Goal: Task Accomplishment & Management: Complete application form

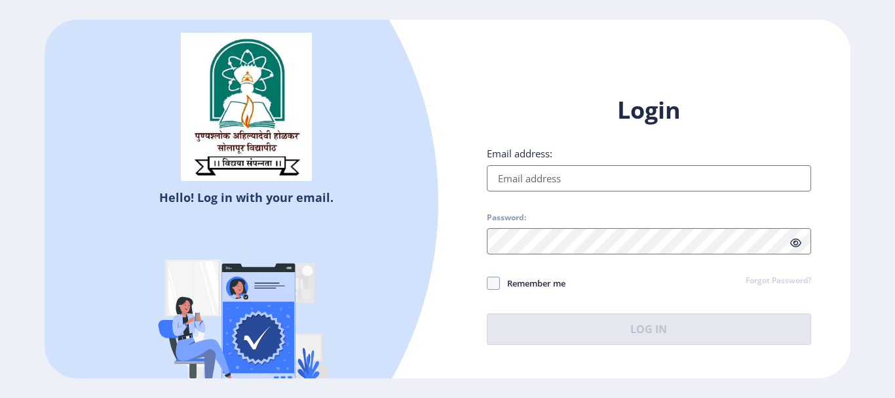
click at [781, 188] on input "Email address:" at bounding box center [649, 178] width 324 height 26
type input "[EMAIL_ADDRESS][DOMAIN_NAME]"
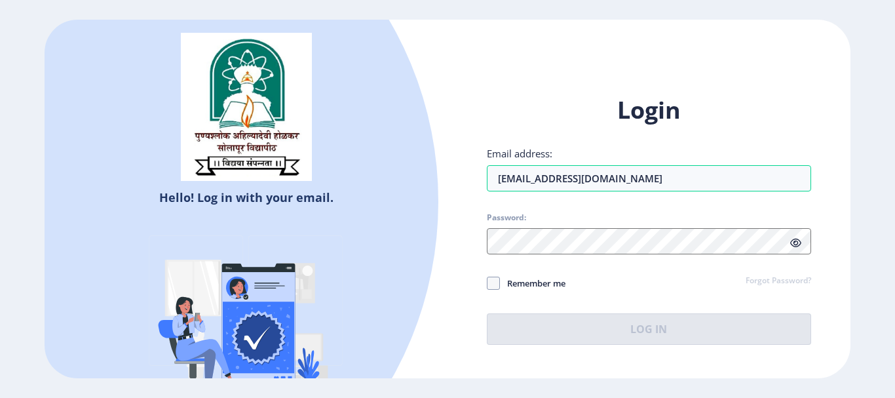
click at [799, 246] on icon at bounding box center [795, 243] width 11 height 10
click at [794, 242] on icon at bounding box center [795, 243] width 11 height 10
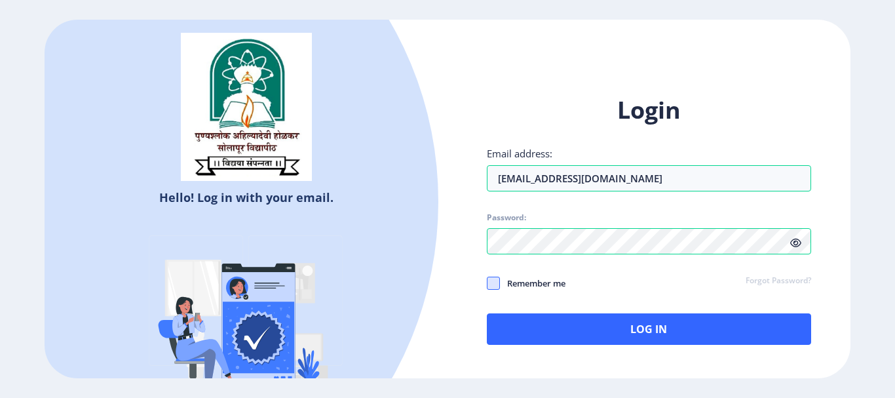
click at [494, 286] on span at bounding box center [493, 283] width 13 height 13
click at [488, 283] on input "Remember me" at bounding box center [487, 282] width 1 height 1
click at [494, 282] on use at bounding box center [493, 282] width 6 height 5
click at [488, 282] on input "Remember me" at bounding box center [487, 282] width 1 height 1
click at [496, 280] on span at bounding box center [493, 283] width 13 height 13
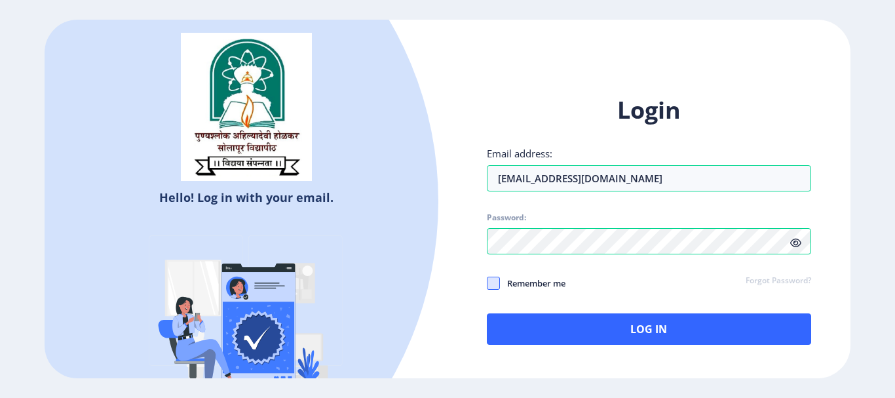
click at [488, 282] on input "Remember me" at bounding box center [487, 282] width 1 height 1
click at [497, 281] on span at bounding box center [493, 283] width 13 height 13
click at [488, 282] on input "Remember me" at bounding box center [487, 282] width 1 height 1
checkbox input "false"
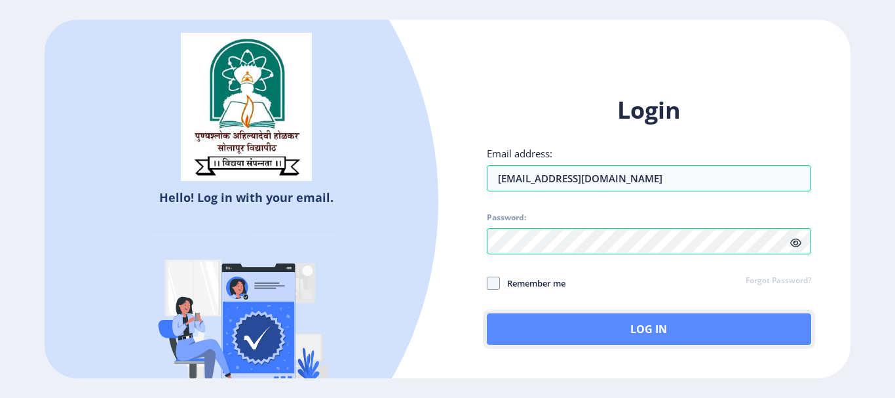
click at [642, 332] on button "Log In" at bounding box center [649, 328] width 324 height 31
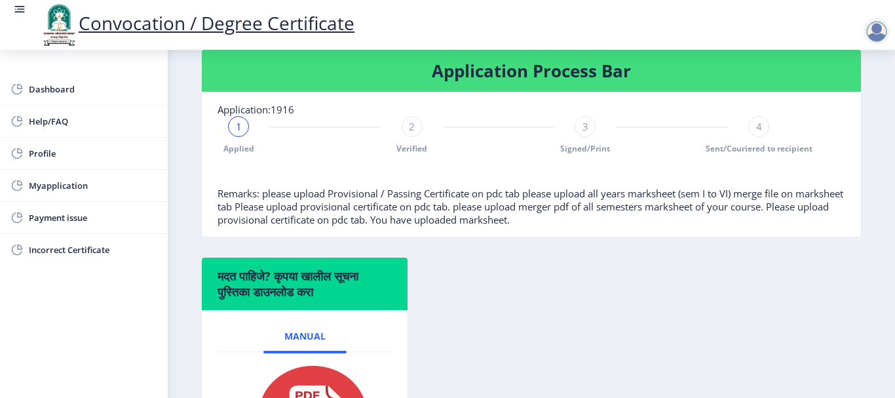
scroll to position [133, 0]
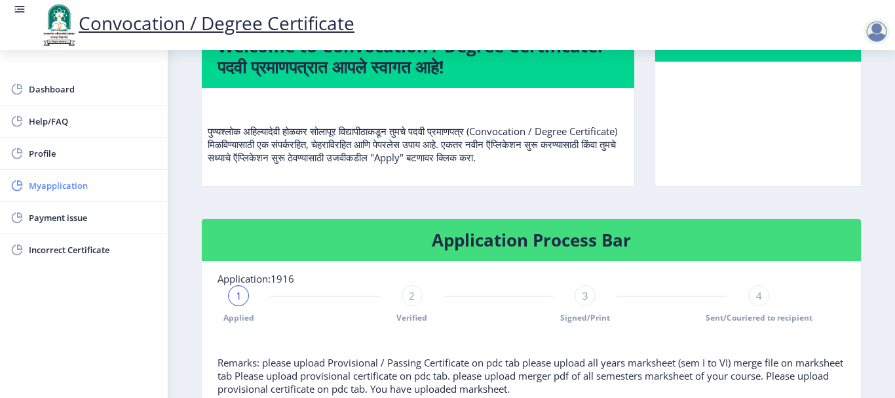
click at [91, 185] on span "Myapplication" at bounding box center [93, 186] width 128 height 16
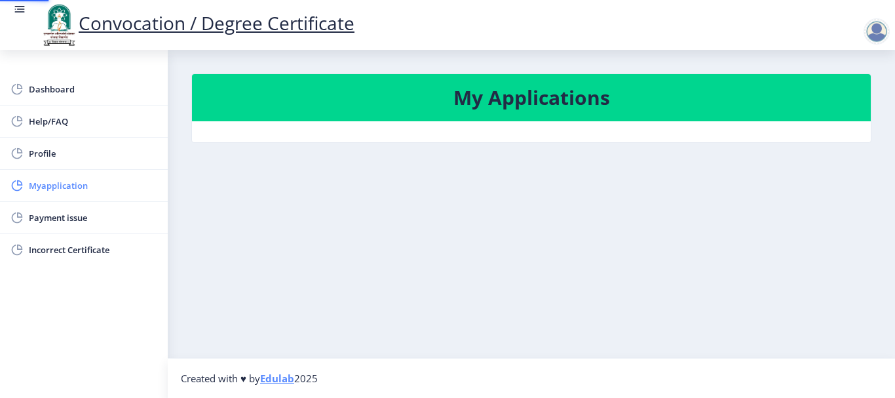
click at [91, 187] on span "Myapplication" at bounding box center [93, 186] width 128 height 16
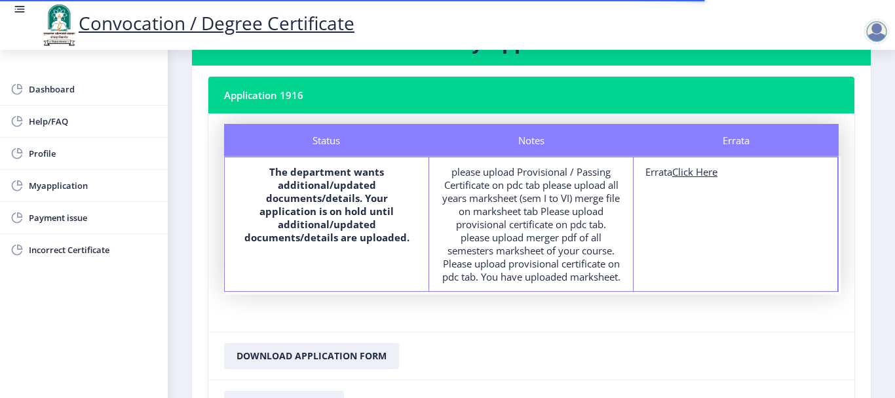
scroll to position [197, 0]
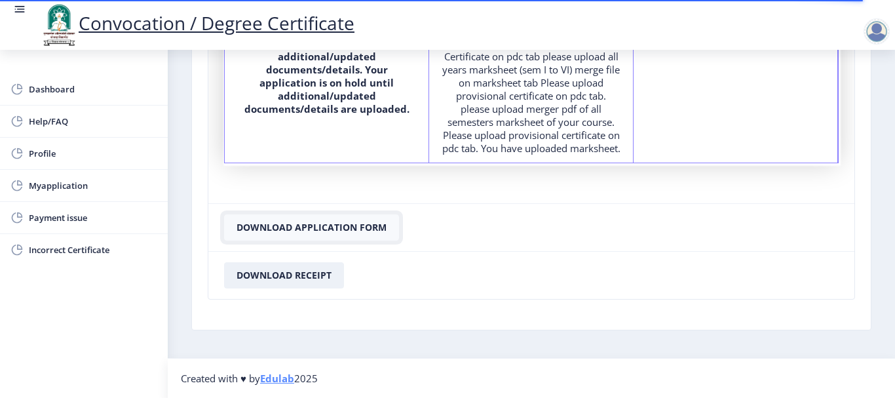
click at [360, 228] on button "Download Application Form" at bounding box center [311, 227] width 175 height 26
drag, startPoint x: 843, startPoint y: 271, endPoint x: 835, endPoint y: 270, distance: 8.0
click at [842, 271] on nb-card-footer "Download Receipt" at bounding box center [531, 275] width 646 height 48
click at [288, 279] on button "Download Receipt" at bounding box center [284, 275] width 120 height 26
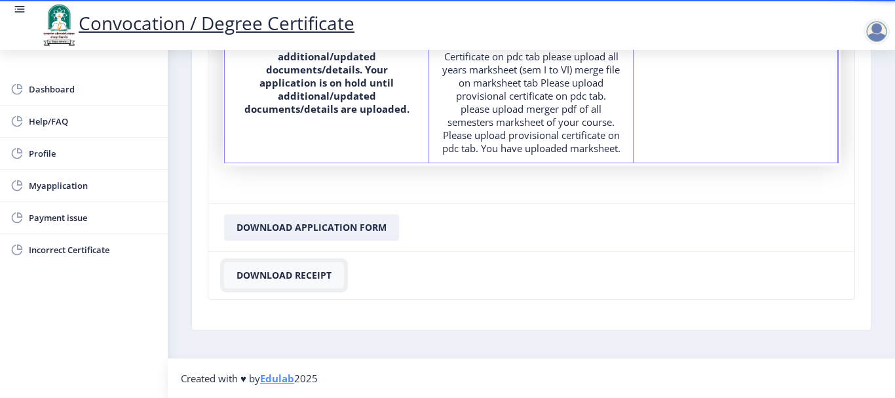
click at [288, 280] on button "Download Receipt" at bounding box center [284, 275] width 120 height 26
click at [100, 254] on span "Incorrect Certificate" at bounding box center [93, 250] width 128 height 16
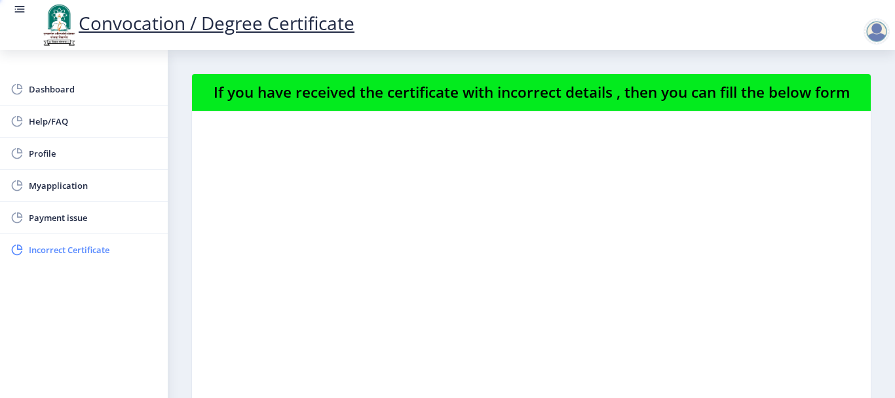
click at [100, 252] on span "Incorrect Certificate" at bounding box center [93, 250] width 128 height 16
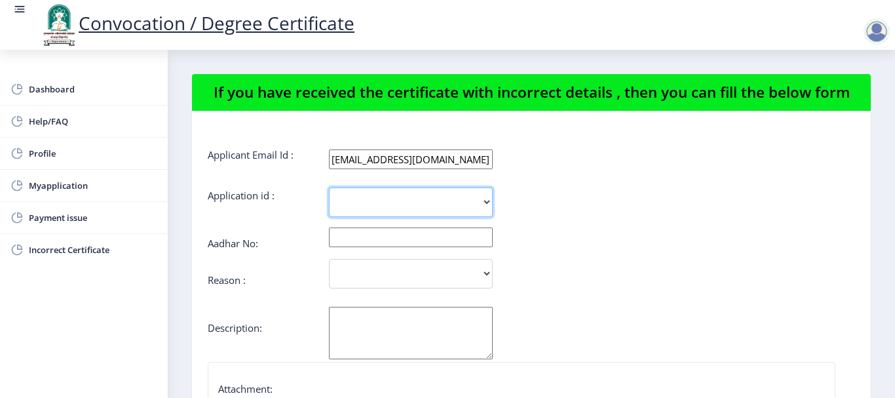
click at [483, 201] on select "1916" at bounding box center [411, 201] width 164 height 29
select select "1916"
click at [329, 187] on select "1916" at bounding box center [411, 201] width 164 height 29
click at [480, 239] on input "text" at bounding box center [411, 237] width 164 height 20
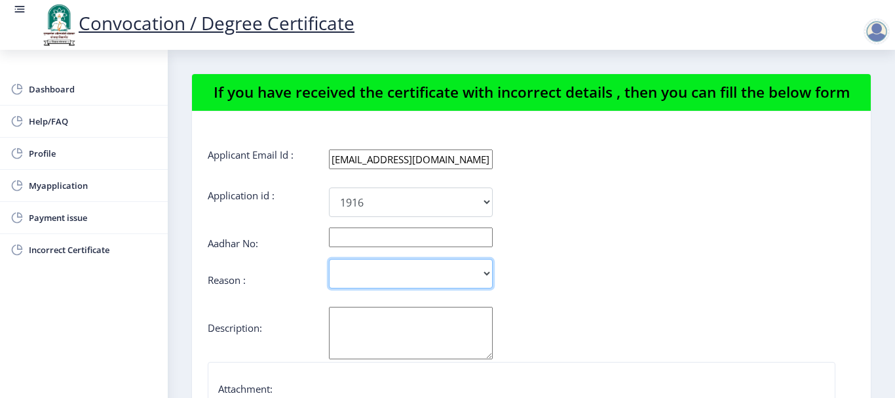
click at [490, 274] on select "Incorrect Course Name Incorrect Name/ Fathers Name Others" at bounding box center [411, 273] width 164 height 29
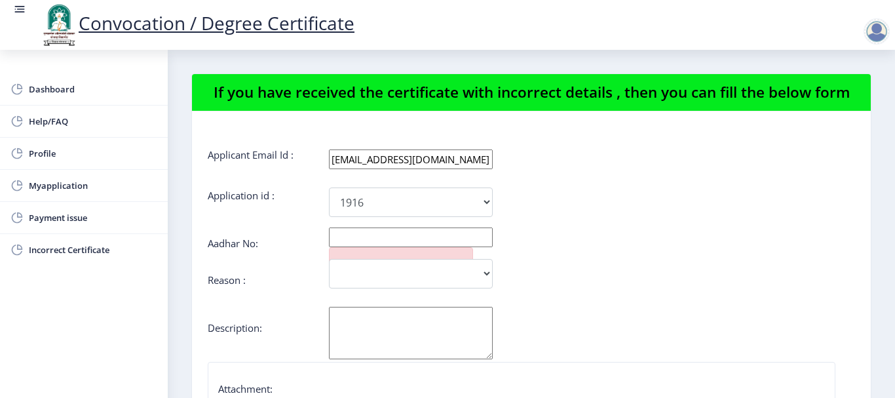
drag, startPoint x: 628, startPoint y: 288, endPoint x: 615, endPoint y: 288, distance: 13.1
click at [627, 288] on div "Incorrect Course Name Incorrect Name/ Fathers Name Others" at bounding box center [477, 273] width 539 height 29
click at [41, 142] on link "Profile" at bounding box center [84, 153] width 168 height 31
select select "[DEMOGRAPHIC_DATA]"
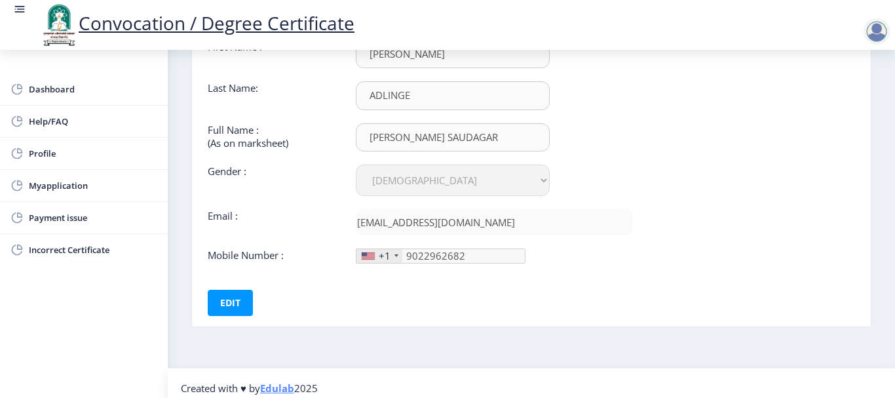
scroll to position [121, 0]
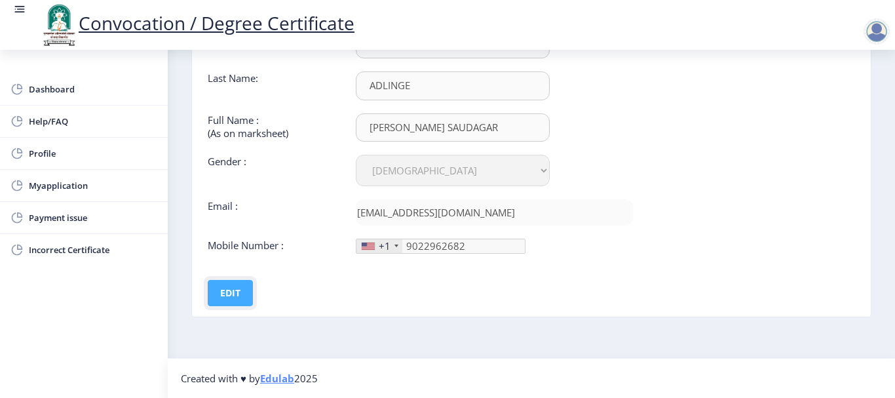
click at [242, 293] on button "Edit" at bounding box center [230, 293] width 45 height 26
click at [238, 292] on button "Save" at bounding box center [240, 293] width 48 height 26
click at [352, 276] on div "First Name : [PERSON_NAME] Last Name: [PERSON_NAME] Full Name : (As on markshee…" at bounding box center [420, 168] width 445 height 276
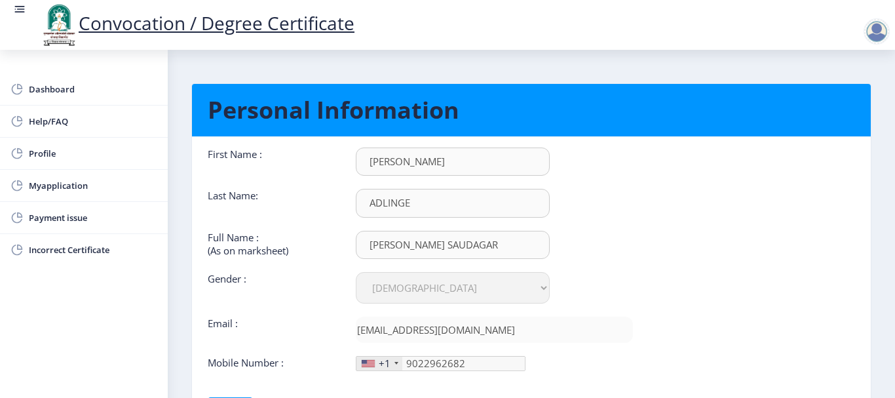
scroll to position [0, 0]
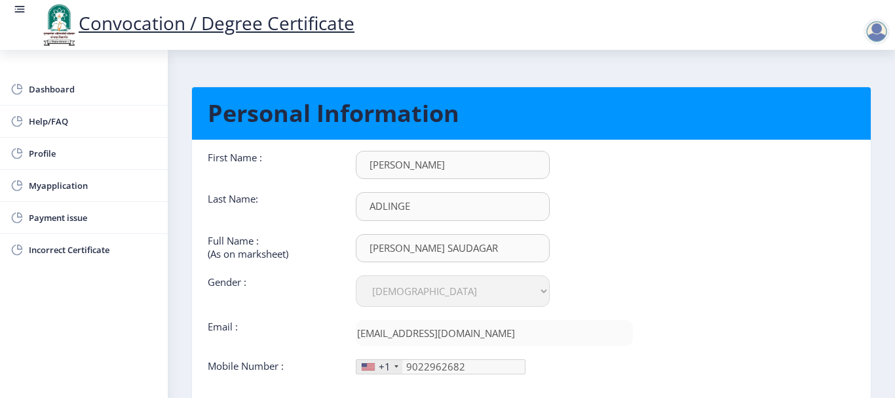
click at [476, 120] on h1 "Personal Information" at bounding box center [532, 113] width 648 height 31
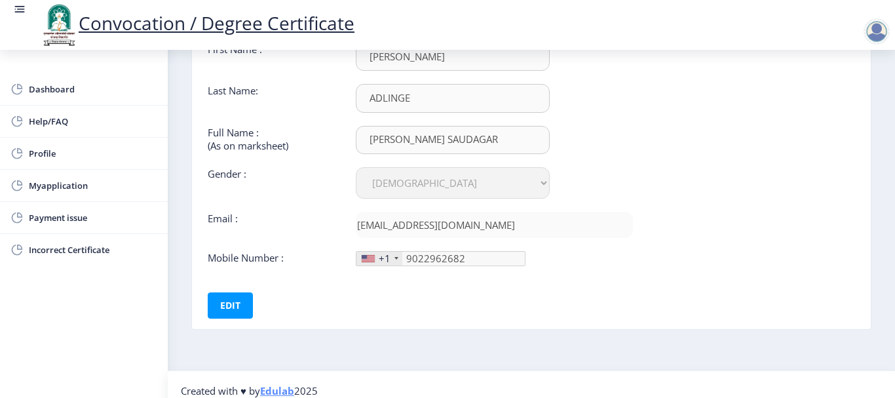
scroll to position [121, 0]
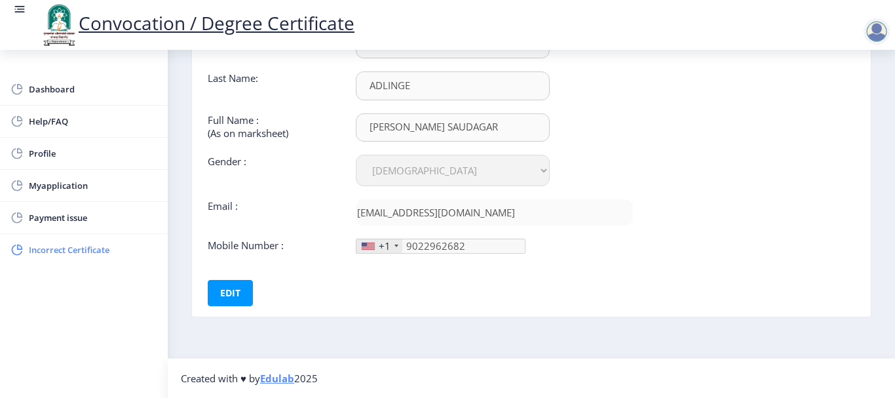
click at [66, 243] on span "Incorrect Certificate" at bounding box center [93, 250] width 128 height 16
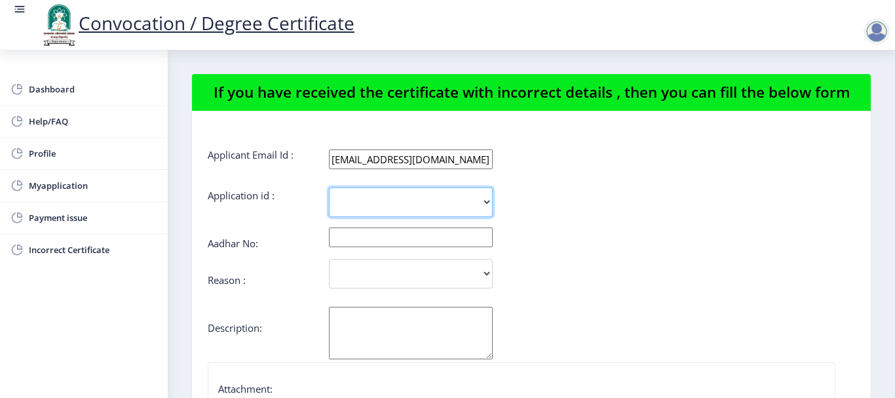
click at [488, 201] on select "1916" at bounding box center [411, 201] width 164 height 29
select select "1916"
click at [329, 187] on select "1916" at bounding box center [411, 201] width 164 height 29
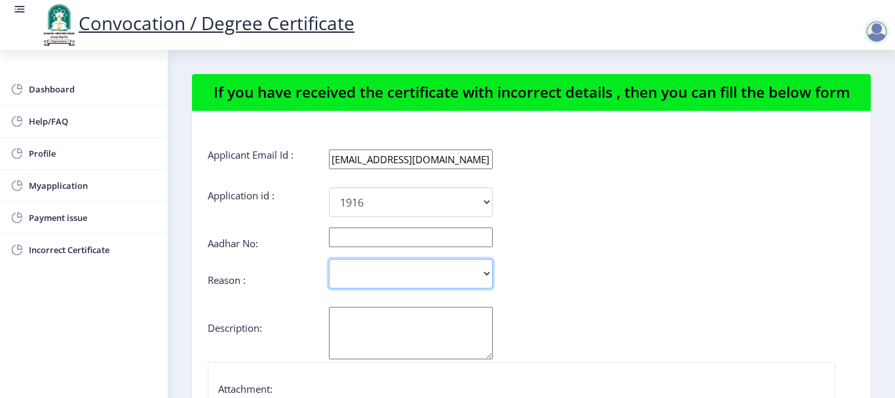
click at [485, 273] on select "Incorrect Course Name Incorrect Name/ Fathers Name Others" at bounding box center [411, 273] width 164 height 29
select select "Others"
click at [329, 259] on select "Incorrect Course Name Incorrect Name/ Fathers Name Others" at bounding box center [411, 273] width 164 height 29
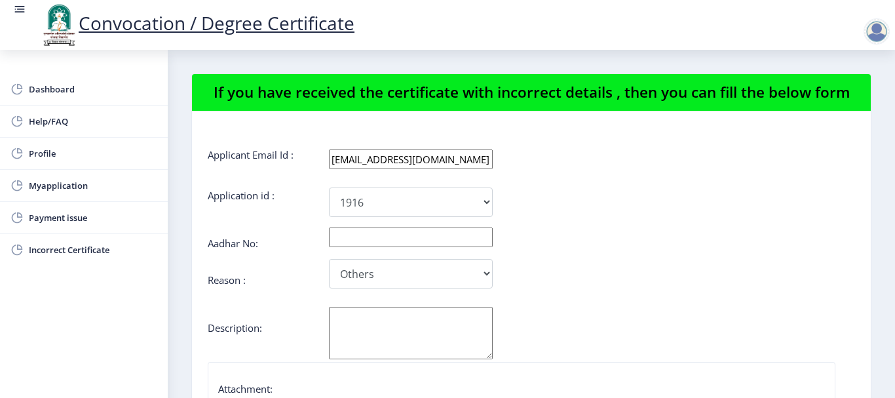
click at [450, 339] on textarea "Aadhar No:" at bounding box center [411, 333] width 164 height 52
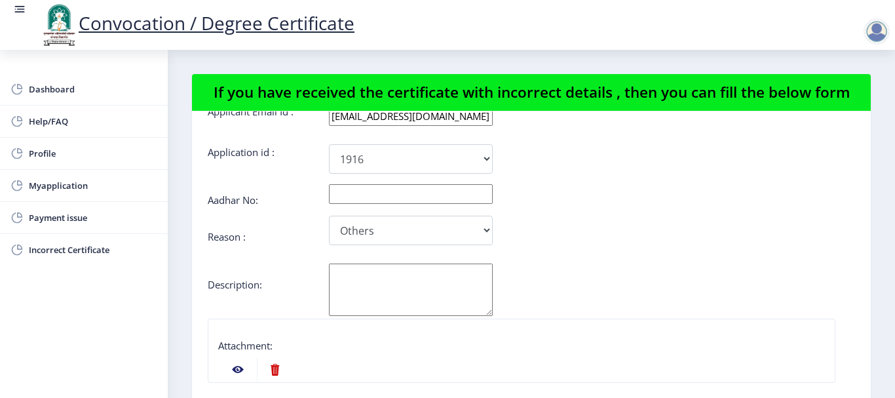
scroll to position [176, 0]
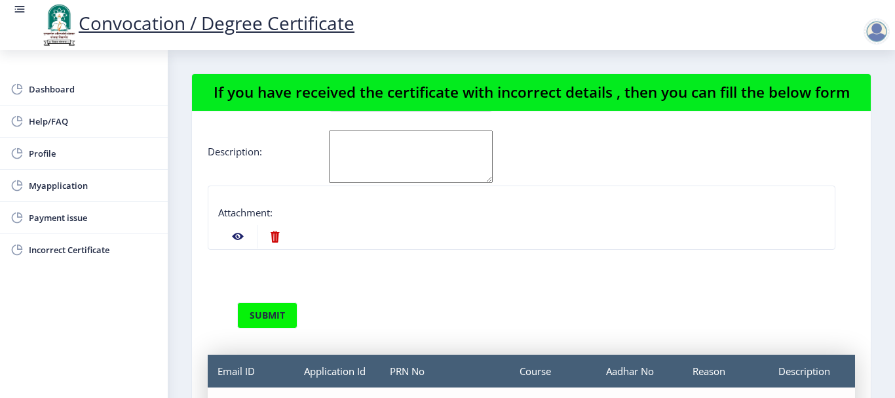
click at [239, 238] on nb-action at bounding box center [238, 237] width 38 height 24
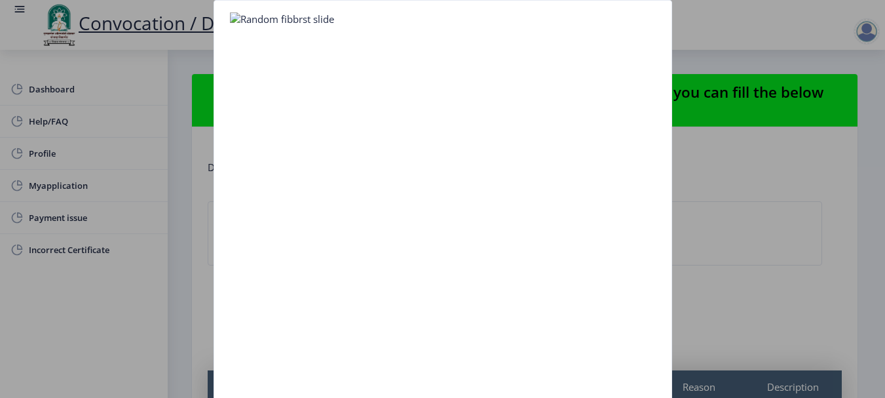
click at [317, 234] on nb-card-body at bounding box center [442, 229] width 457 height 457
click at [317, 235] on nb-card-body at bounding box center [442, 229] width 457 height 457
click at [316, 235] on nb-card-body at bounding box center [442, 229] width 457 height 457
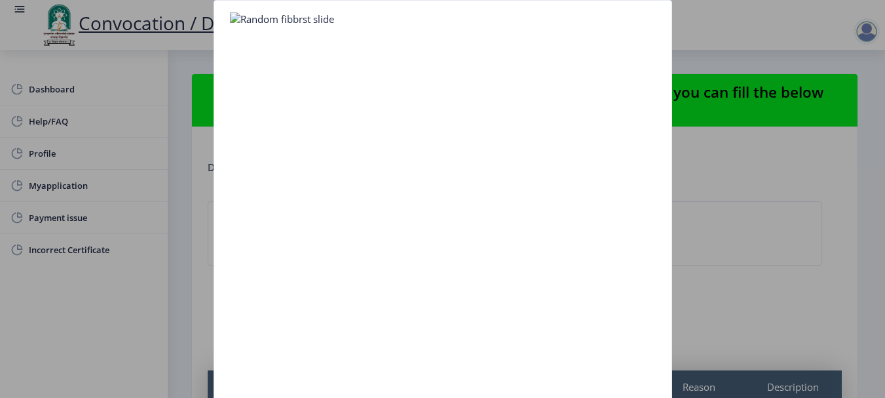
click at [316, 235] on nb-card-body at bounding box center [442, 229] width 457 height 457
click at [178, 261] on div at bounding box center [442, 199] width 885 height 398
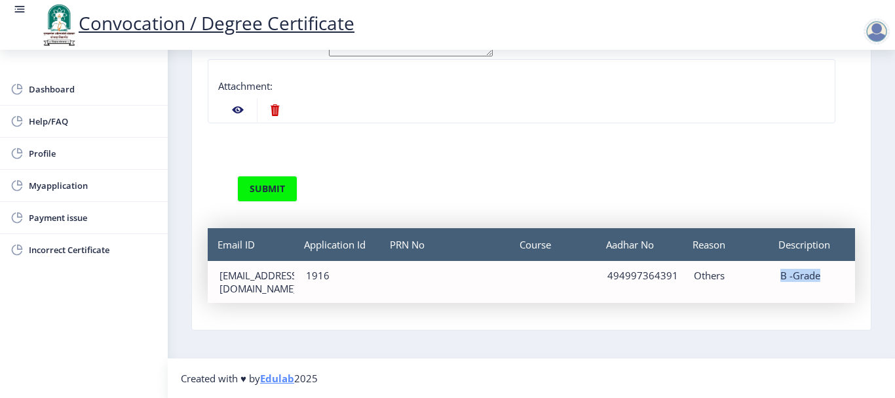
drag, startPoint x: 775, startPoint y: 274, endPoint x: 815, endPoint y: 276, distance: 40.0
click at [815, 276] on div "B -Grade" at bounding box center [812, 275] width 63 height 13
copy div "B -Grade"
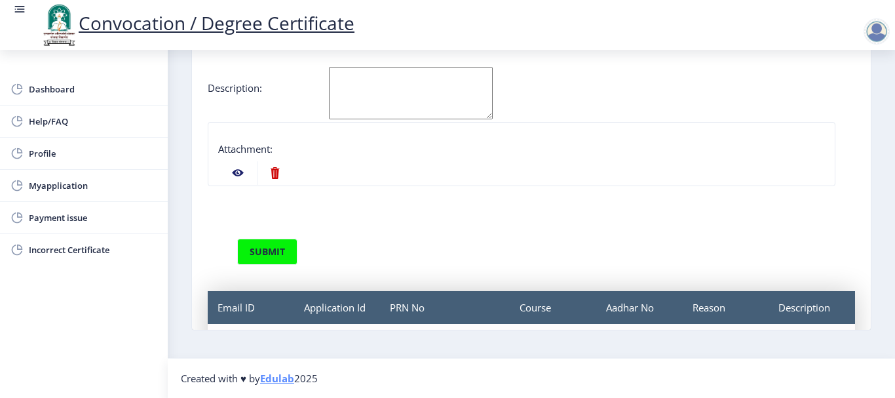
scroll to position [45, 0]
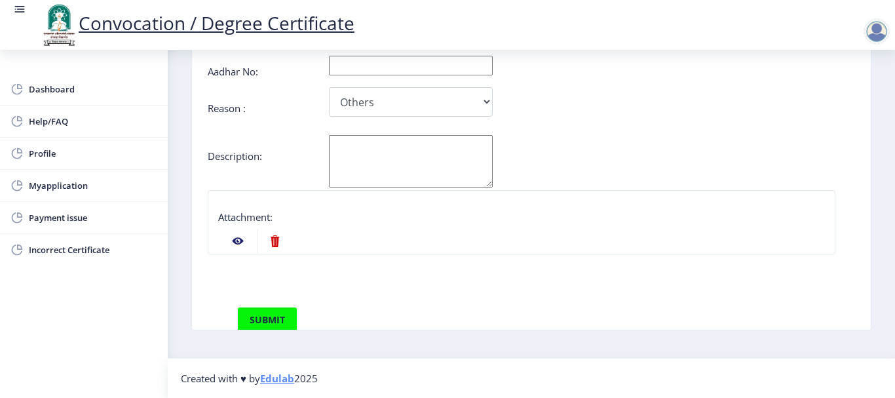
click at [369, 153] on textarea "Aadhar No:" at bounding box center [411, 161] width 164 height 52
paste textarea "B -Grade"
click at [385, 176] on textarea "B -Grade" at bounding box center [411, 161] width 164 height 52
type textarea "B -Grade"
click at [267, 313] on button "submit" at bounding box center [267, 320] width 60 height 26
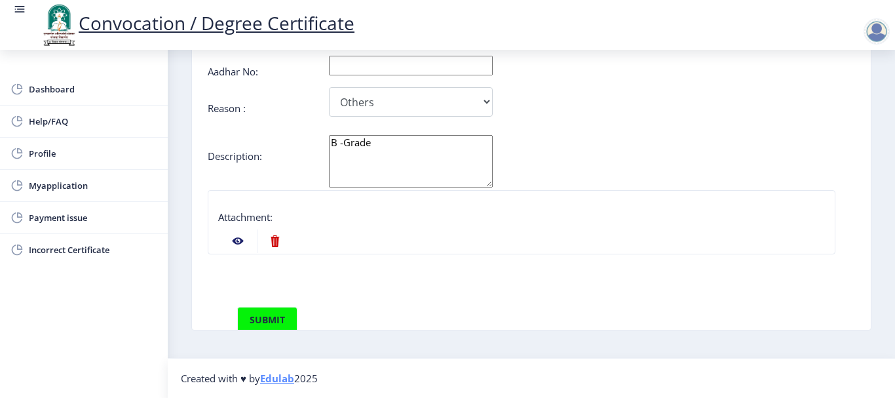
click at [236, 240] on nb-action at bounding box center [238, 241] width 38 height 24
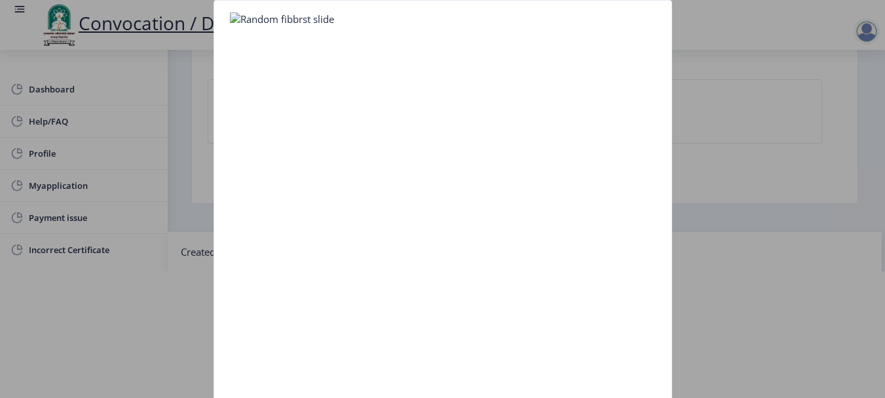
click at [158, 135] on div at bounding box center [442, 199] width 885 height 398
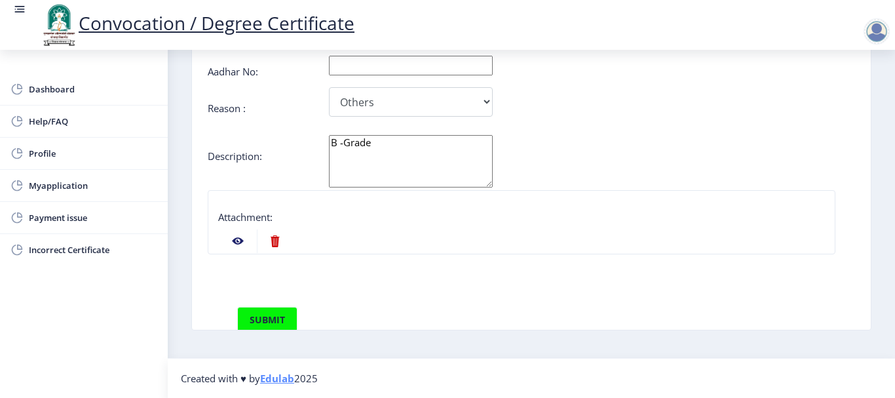
click at [278, 241] on nb-action at bounding box center [275, 241] width 36 height 24
select select
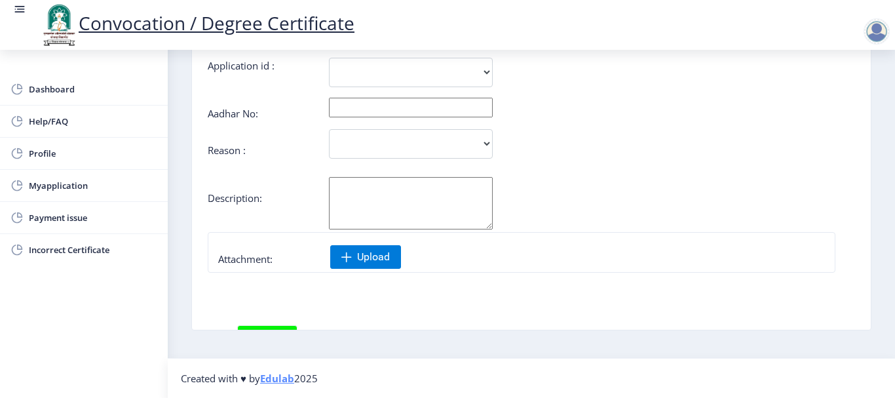
scroll to position [0, 0]
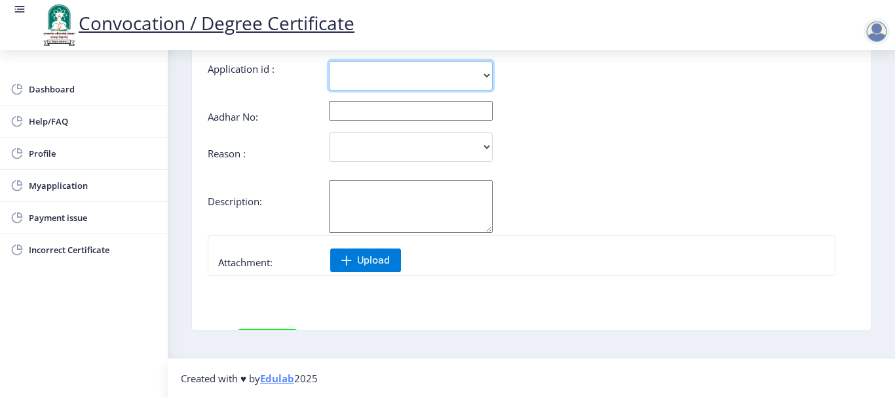
click at [484, 71] on select "1916" at bounding box center [411, 75] width 164 height 29
select select "1916"
click at [329, 61] on select "1916" at bounding box center [411, 75] width 164 height 29
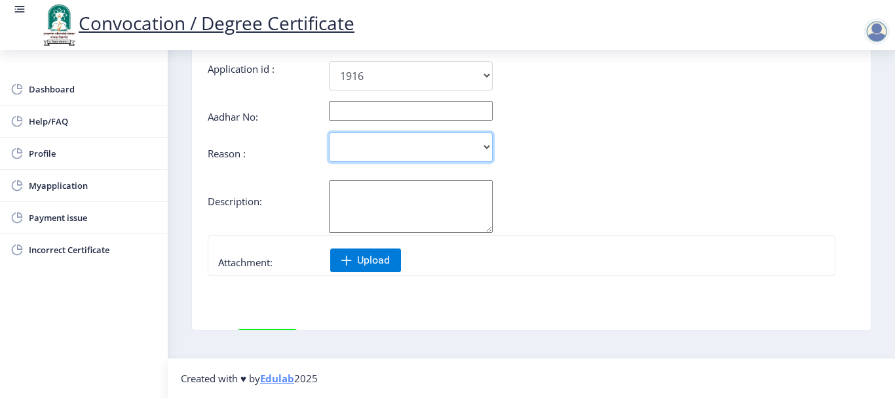
click at [489, 146] on select "Incorrect Course Name Incorrect Name/ Fathers Name Others" at bounding box center [411, 146] width 164 height 29
select select "Others"
click at [329, 132] on select "Incorrect Course Name Incorrect Name/ Fathers Name Others" at bounding box center [411, 146] width 164 height 29
click at [474, 193] on textarea "Aadhar No:" at bounding box center [411, 206] width 164 height 52
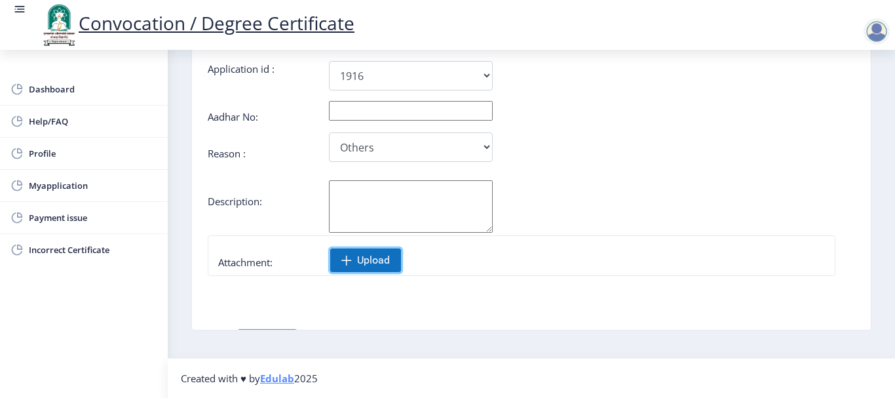
click at [379, 256] on span "Upload" at bounding box center [373, 260] width 33 height 13
click at [397, 109] on input "text" at bounding box center [411, 111] width 164 height 20
type input "494997364391"
click at [454, 208] on textarea "Aadhar No:" at bounding box center [411, 206] width 164 height 52
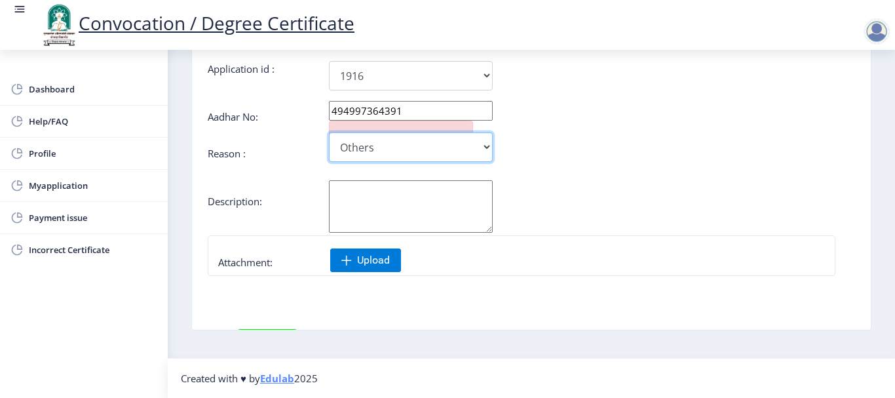
click at [488, 145] on select "Incorrect Course Name Incorrect Name/ Fathers Name Others" at bounding box center [411, 146] width 164 height 29
click at [329, 132] on select "Incorrect Course Name Incorrect Name/ Fathers Name Others" at bounding box center [411, 146] width 164 height 29
click at [425, 204] on textarea "Aadhar No:" at bounding box center [411, 206] width 164 height 52
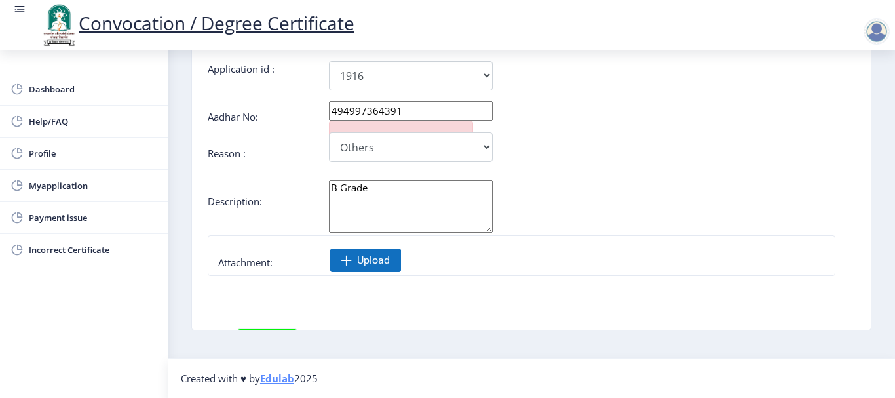
type textarea "B Grade"
click at [379, 263] on span "Upload" at bounding box center [373, 260] width 33 height 13
click at [420, 207] on textarea "B Grade" at bounding box center [411, 206] width 164 height 52
click at [262, 265] on label "Attachment:" at bounding box center [245, 262] width 54 height 13
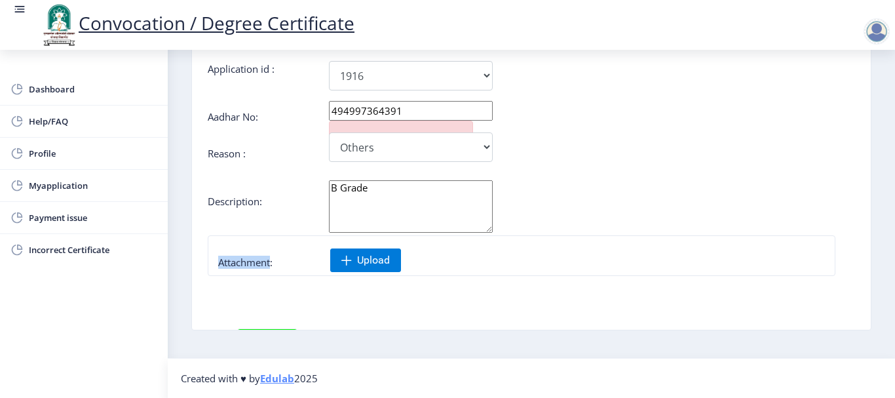
click at [262, 265] on label "Attachment:" at bounding box center [245, 262] width 54 height 13
click at [280, 264] on div "Attachment:" at bounding box center [521, 265] width 607 height 18
click at [362, 257] on span "Upload" at bounding box center [373, 260] width 33 height 13
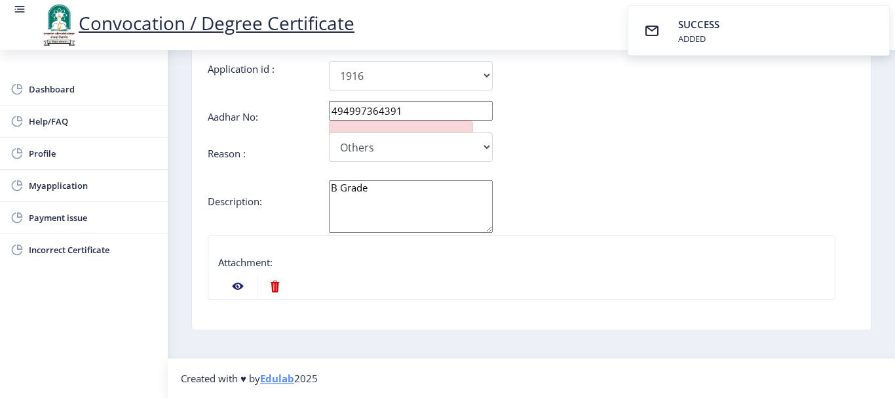
click at [241, 283] on nb-action at bounding box center [238, 287] width 38 height 24
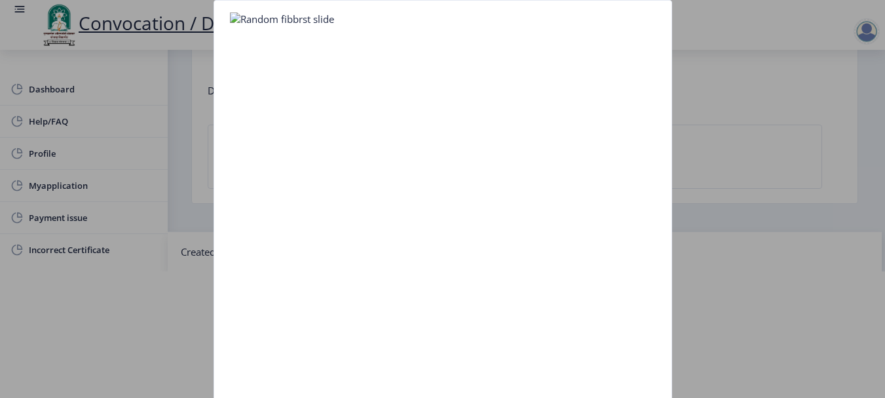
click at [457, 267] on nb-card-body at bounding box center [442, 229] width 457 height 457
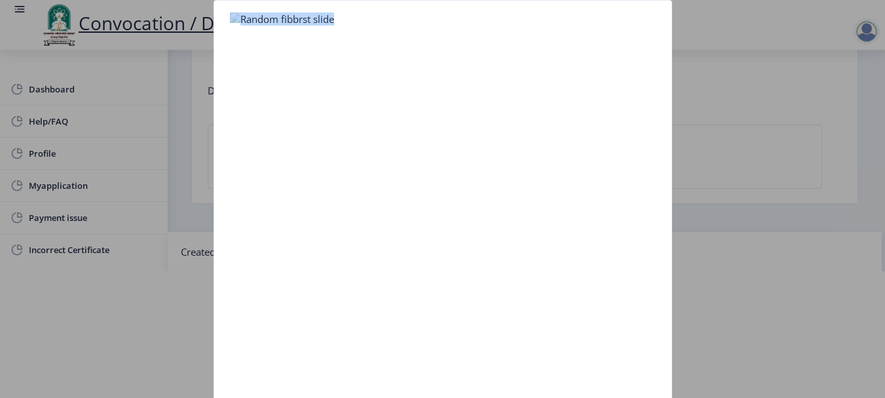
click at [457, 267] on nb-card-body at bounding box center [442, 229] width 457 height 457
click at [184, 339] on div at bounding box center [442, 199] width 885 height 398
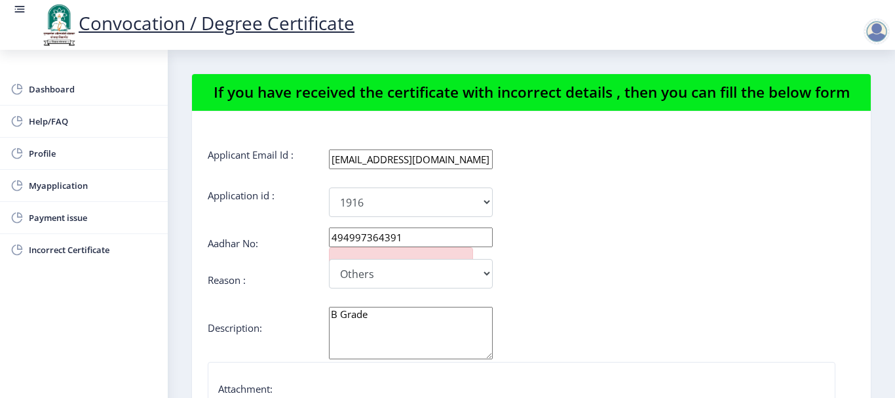
click at [556, 301] on form "Applicant Email Id : [EMAIL_ADDRESS][DOMAIN_NAME] Application id : 1916 Aadhar …" at bounding box center [532, 363] width 648 height 431
click at [490, 209] on select "1916" at bounding box center [411, 201] width 164 height 29
click at [329, 187] on select "1916" at bounding box center [411, 201] width 164 height 29
click at [485, 273] on select "Incorrect Course Name Incorrect Name/ Fathers Name Others" at bounding box center [411, 273] width 164 height 29
click at [329, 259] on select "Incorrect Course Name Incorrect Name/ Fathers Name Others" at bounding box center [411, 273] width 164 height 29
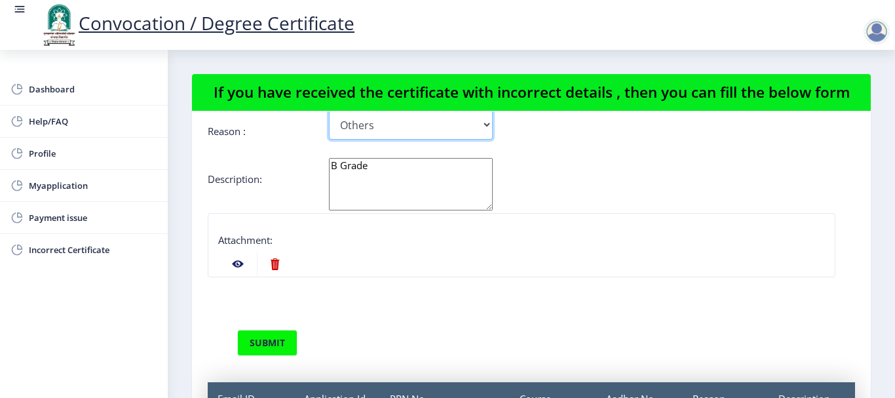
scroll to position [163, 0]
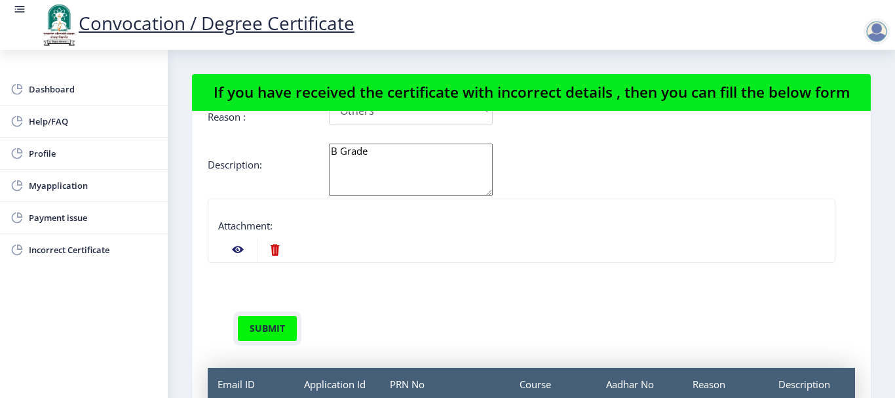
click at [273, 322] on button "submit" at bounding box center [267, 328] width 60 height 26
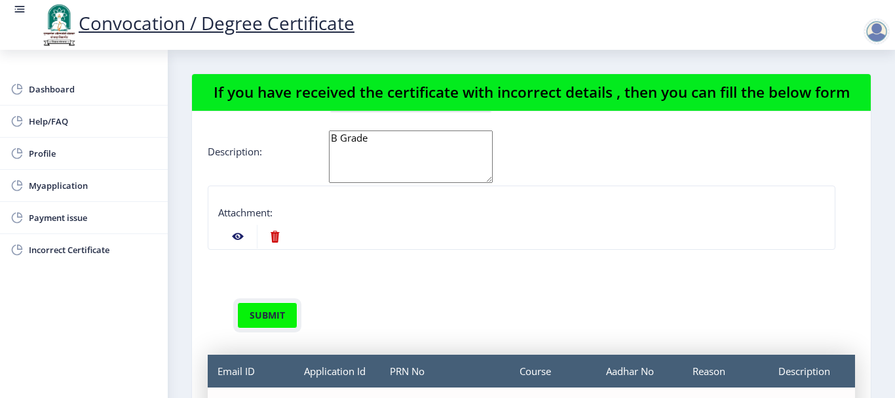
scroll to position [126, 0]
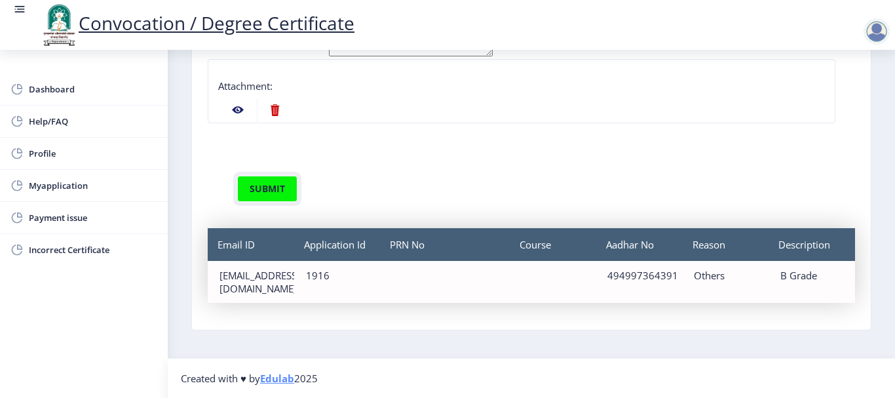
click at [277, 193] on button "submit" at bounding box center [267, 189] width 60 height 26
click at [93, 255] on span "Incorrect Certificate" at bounding box center [93, 250] width 128 height 16
click at [96, 247] on span "Incorrect Certificate" at bounding box center [93, 250] width 128 height 16
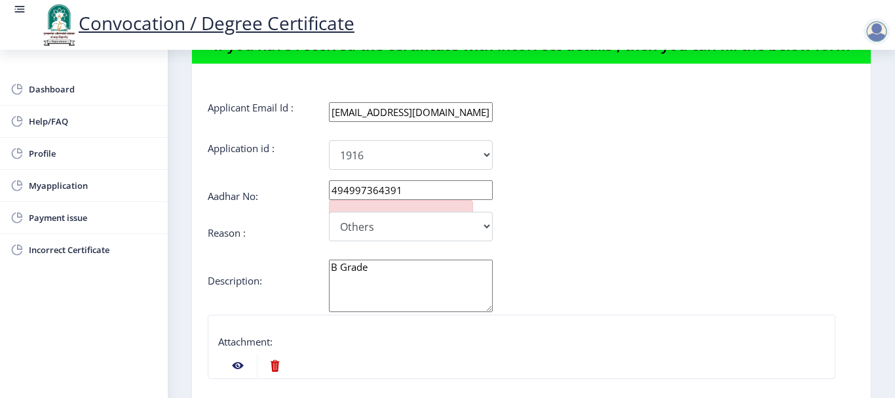
scroll to position [0, 0]
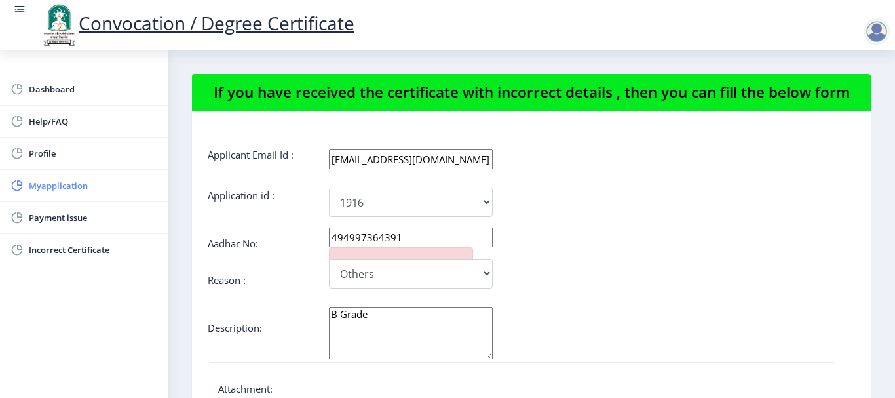
click at [62, 186] on span "Myapplication" at bounding box center [93, 186] width 128 height 16
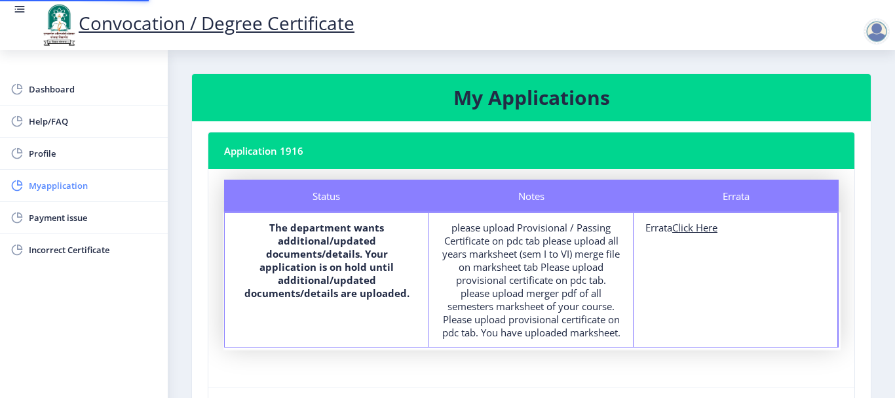
click at [62, 186] on span "Myapplication" at bounding box center [93, 186] width 128 height 16
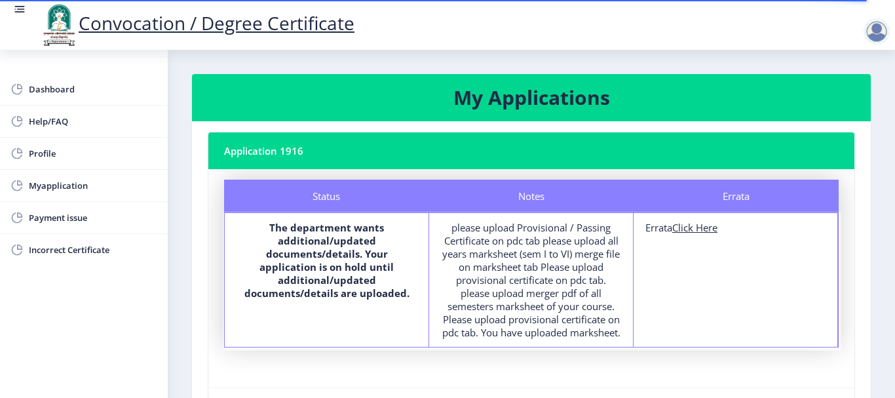
click at [687, 234] on div "Errata Errata Click Here" at bounding box center [736, 280] width 204 height 134
click at [686, 234] on div "Errata Errata Click Here" at bounding box center [736, 280] width 204 height 134
click at [687, 236] on div "Errata Errata Click Here" at bounding box center [736, 280] width 204 height 134
click at [687, 235] on div "Errata Errata Click Here" at bounding box center [736, 280] width 204 height 134
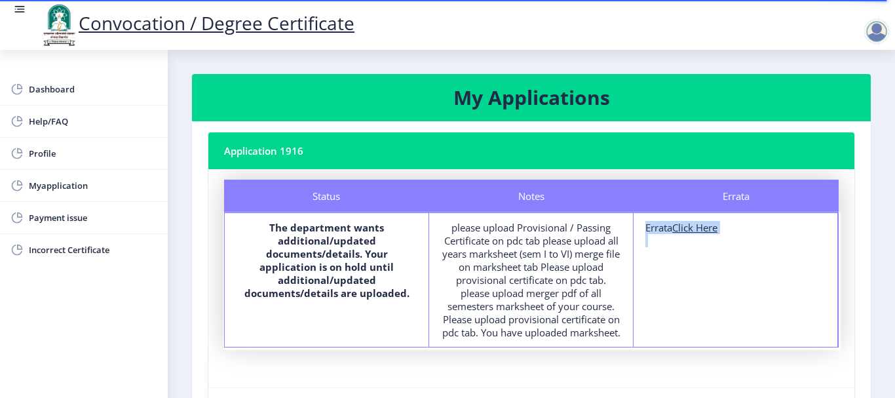
click at [687, 235] on div "Errata Errata Click Here" at bounding box center [736, 280] width 204 height 134
drag, startPoint x: 446, startPoint y: 223, endPoint x: 569, endPoint y: 355, distance: 179.9
click at [569, 347] on div "Notes please upload Provisional / Passing Certificate on pdc tab please upload …" at bounding box center [531, 280] width 204 height 134
copy div "please upload Provisional / Passing Certificate on pdc tab please upload all ye…"
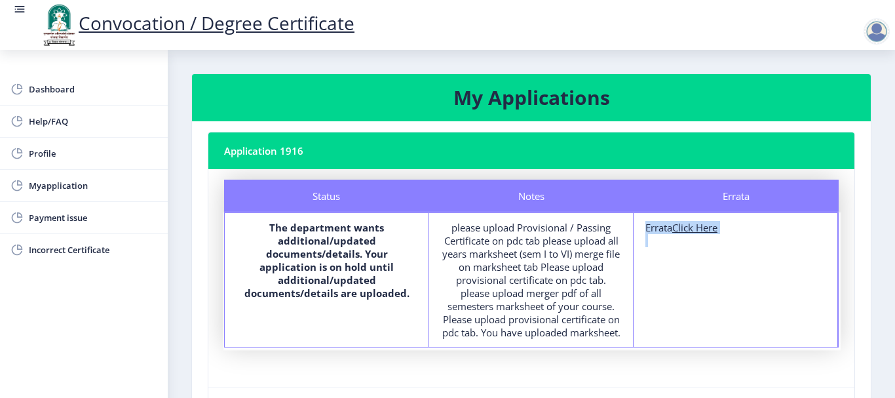
click at [429, 315] on div "Notes please upload Provisional / Passing Certificate on pdc tab please upload …" at bounding box center [531, 280] width 204 height 134
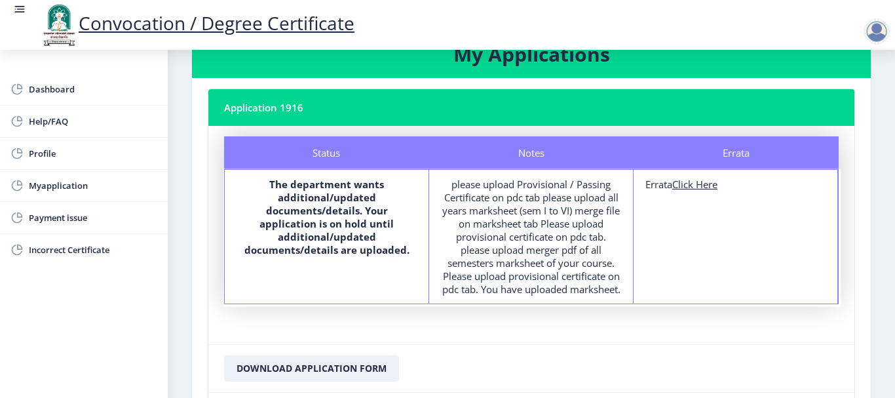
scroll to position [66, 0]
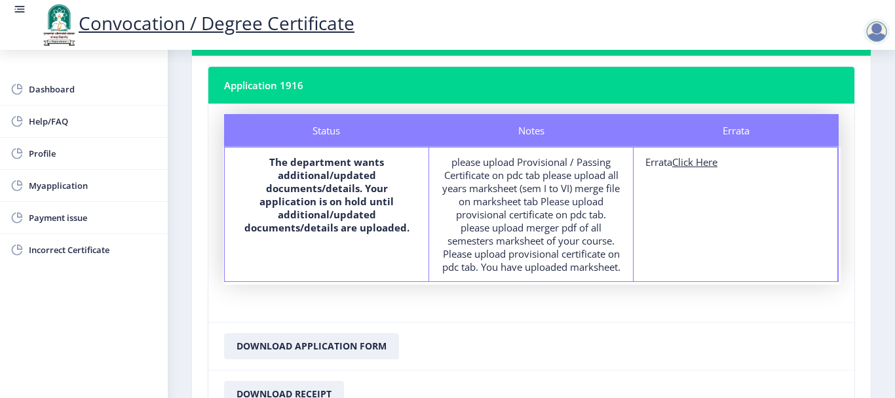
click at [722, 165] on div "Errata Click Here" at bounding box center [736, 161] width 180 height 13
click at [718, 166] on u "Click Here" at bounding box center [694, 161] width 45 height 13
select select
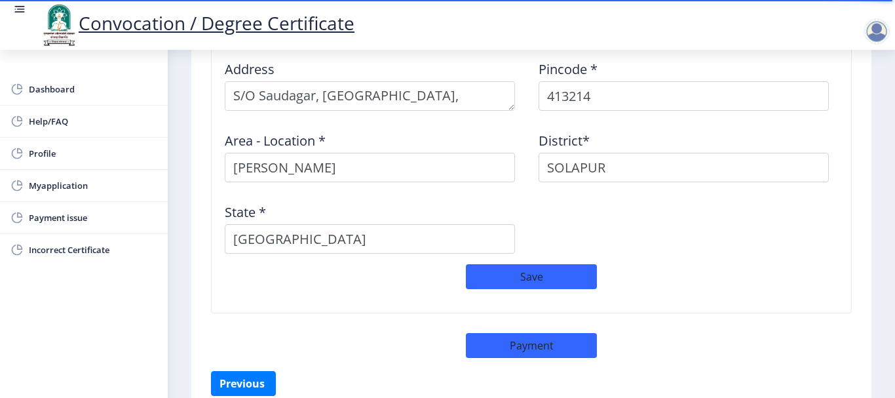
scroll to position [1170, 0]
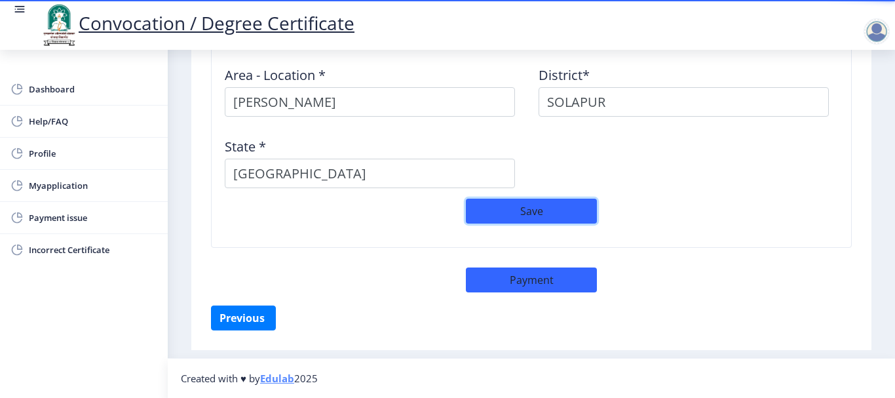
click at [551, 212] on button "Save" at bounding box center [531, 211] width 131 height 25
click at [548, 208] on button "Save" at bounding box center [531, 211] width 131 height 25
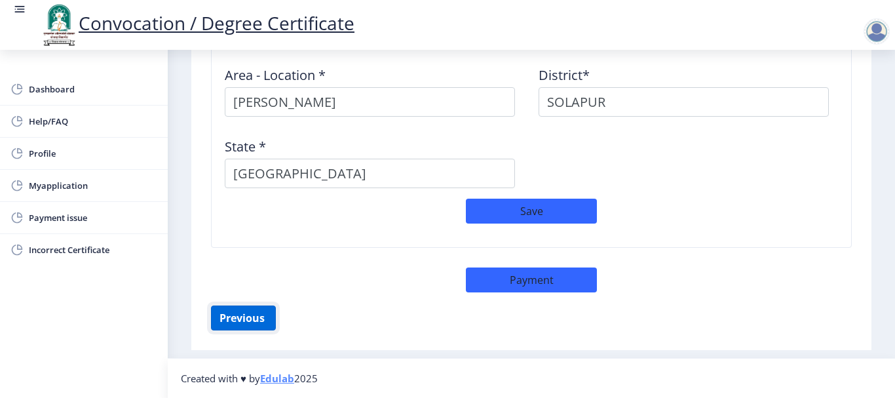
click at [241, 315] on button "Previous ‍" at bounding box center [243, 317] width 65 height 25
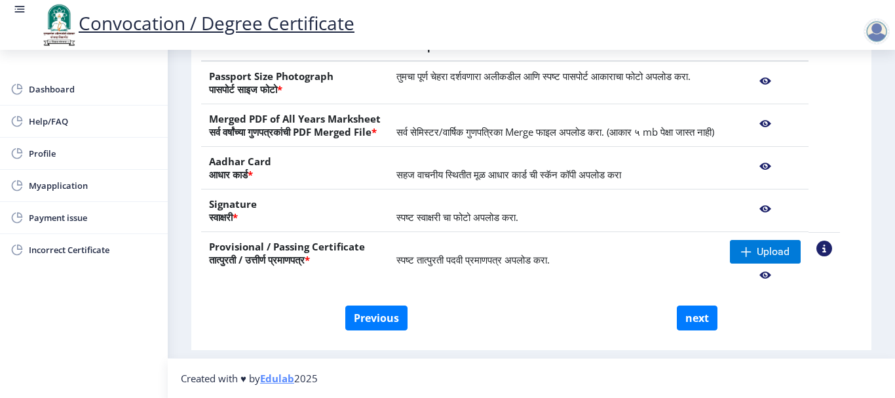
scroll to position [285, 0]
